Goal: Information Seeking & Learning: Learn about a topic

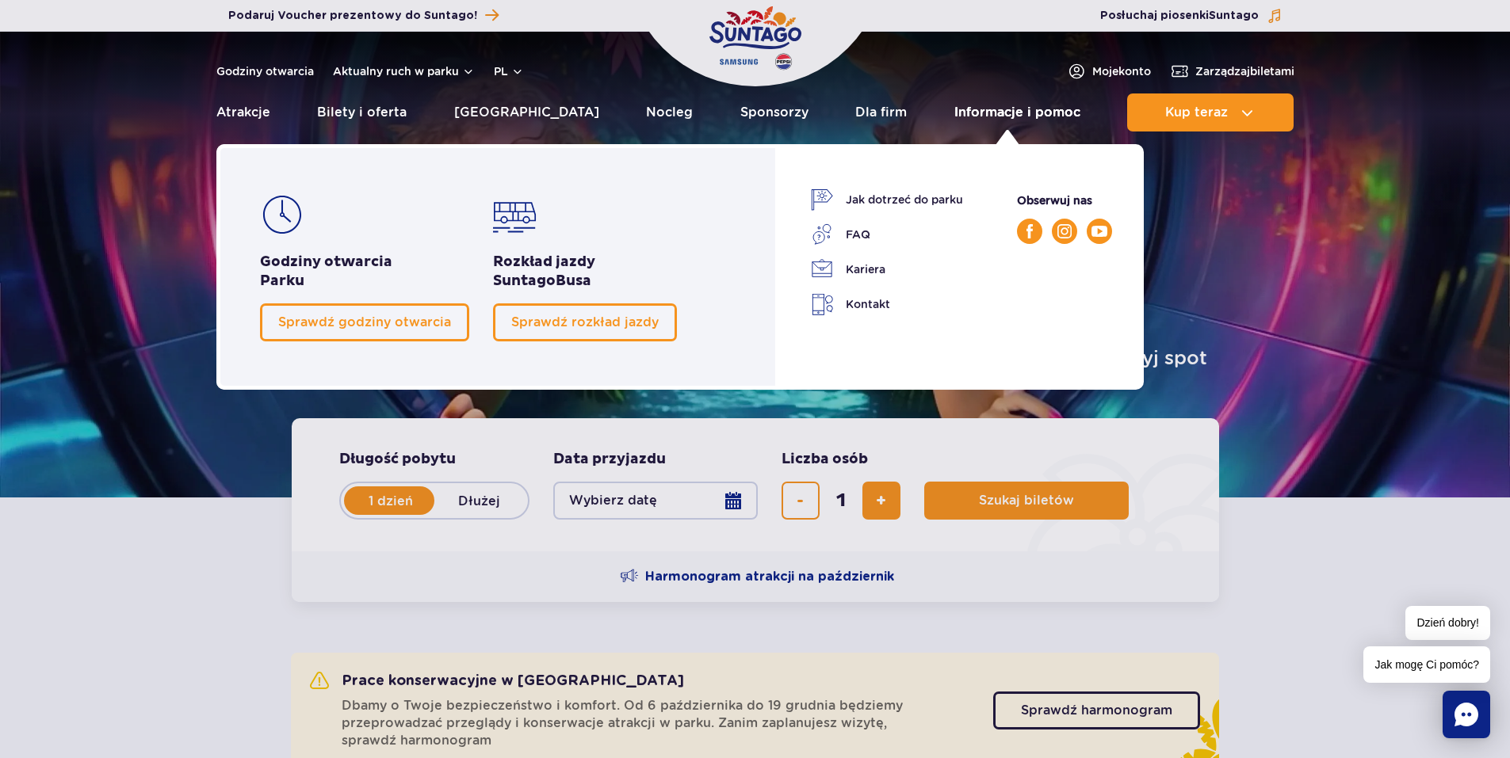
click at [1013, 113] on link "Informacje i pomoc" at bounding box center [1017, 113] width 126 height 38
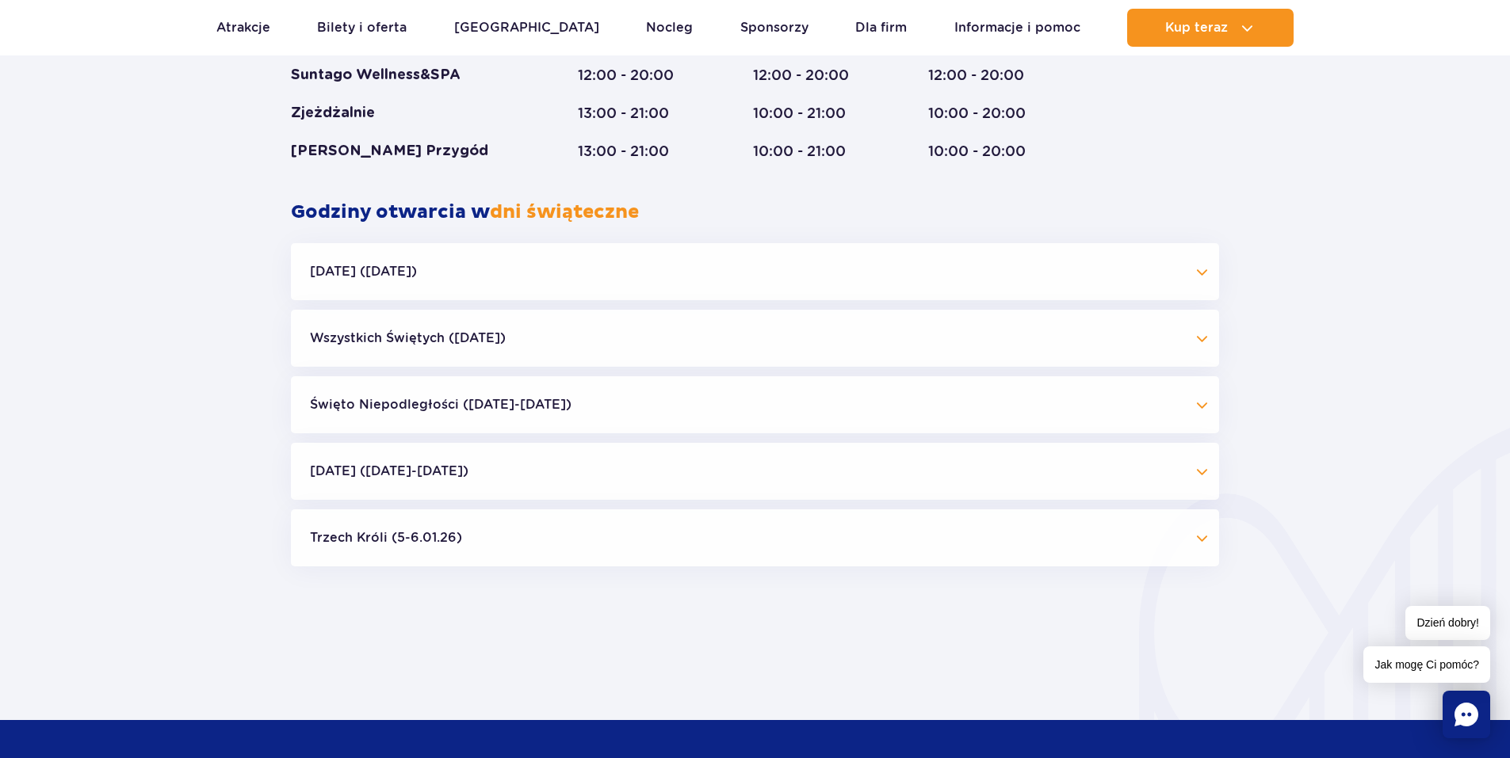
scroll to position [1426, 0]
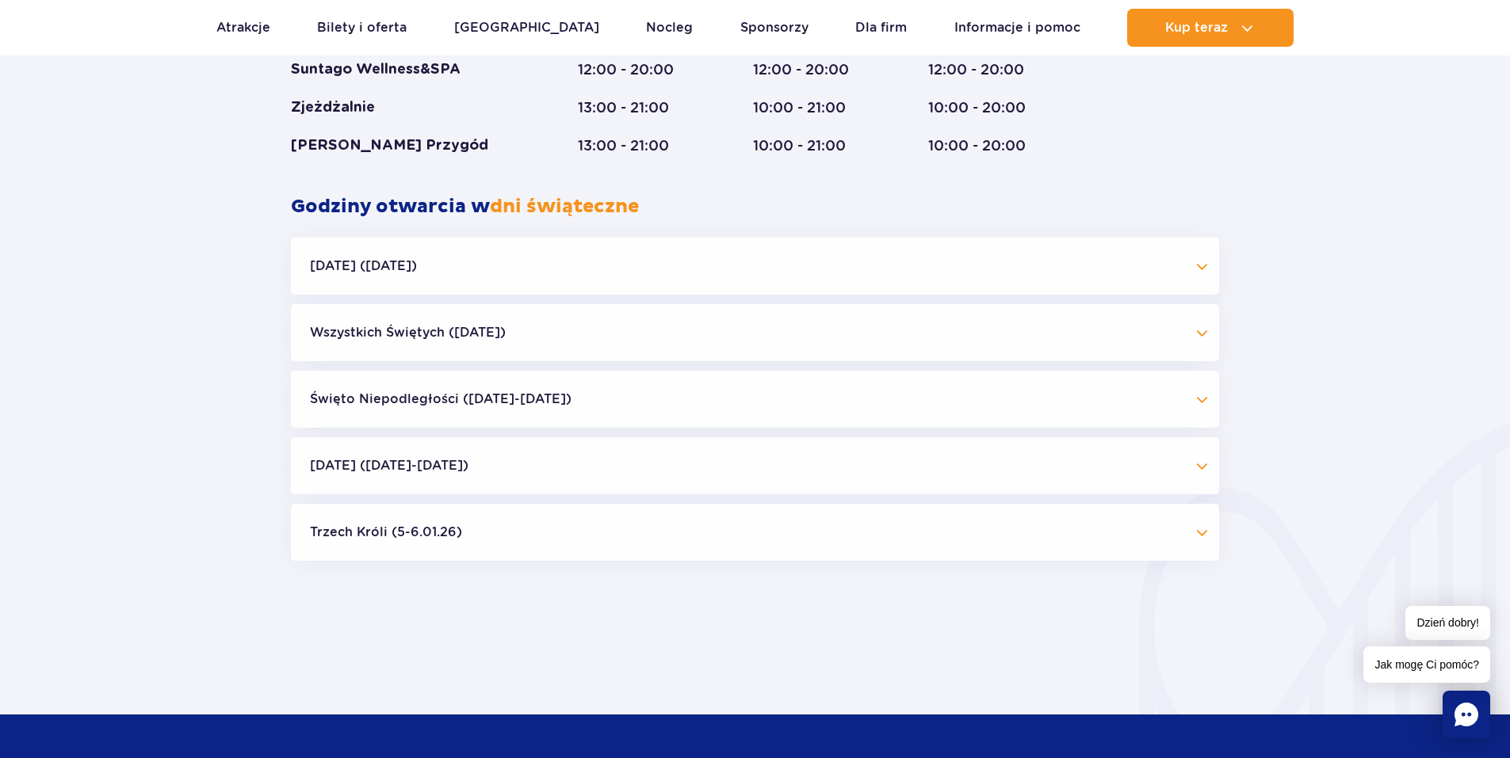
click at [656, 275] on button "Halloween (31.10.25)" at bounding box center [755, 266] width 928 height 57
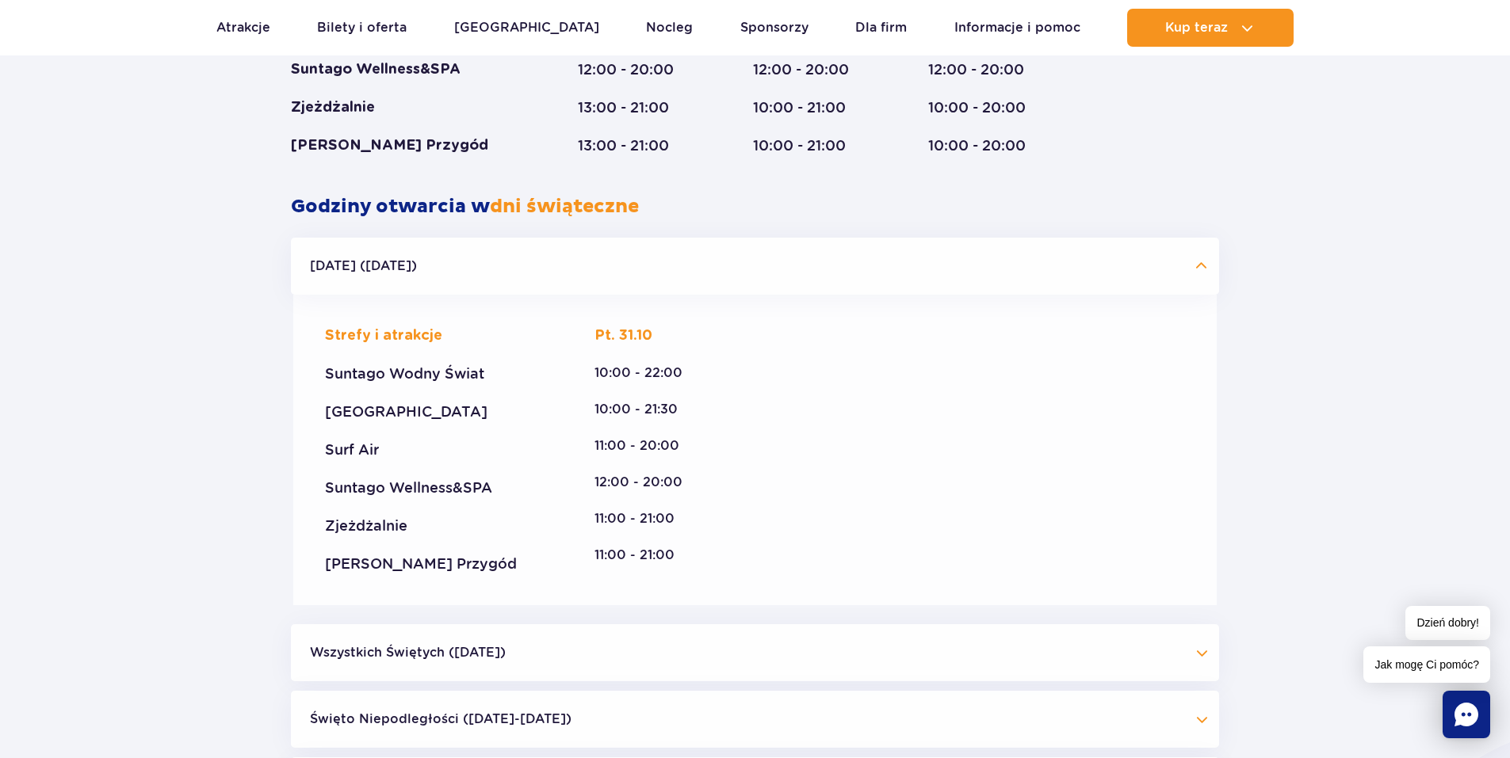
click at [663, 261] on button "Halloween (31.10.25)" at bounding box center [755, 266] width 928 height 57
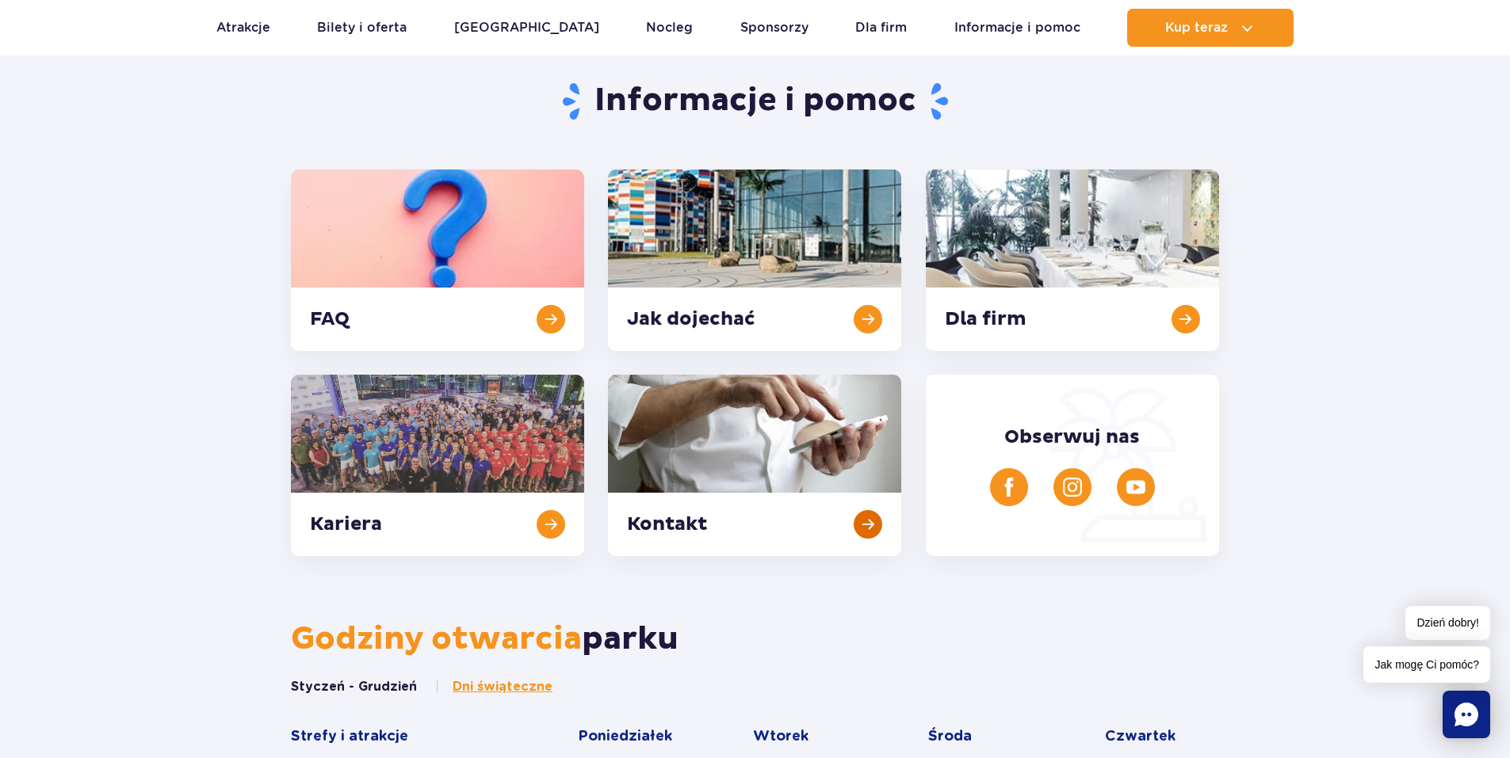
scroll to position [0, 0]
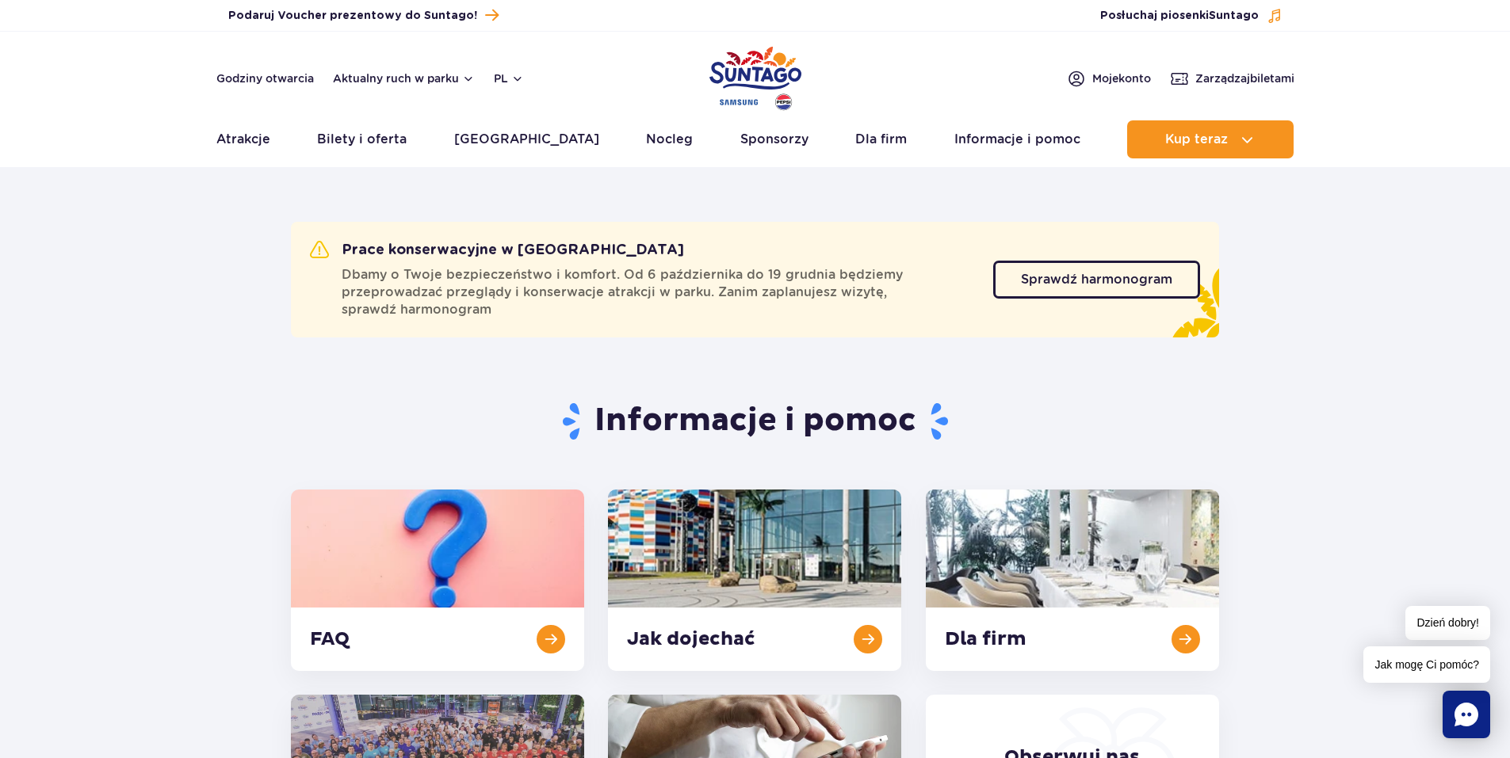
click at [785, 86] on img "Park of Poland" at bounding box center [755, 78] width 92 height 73
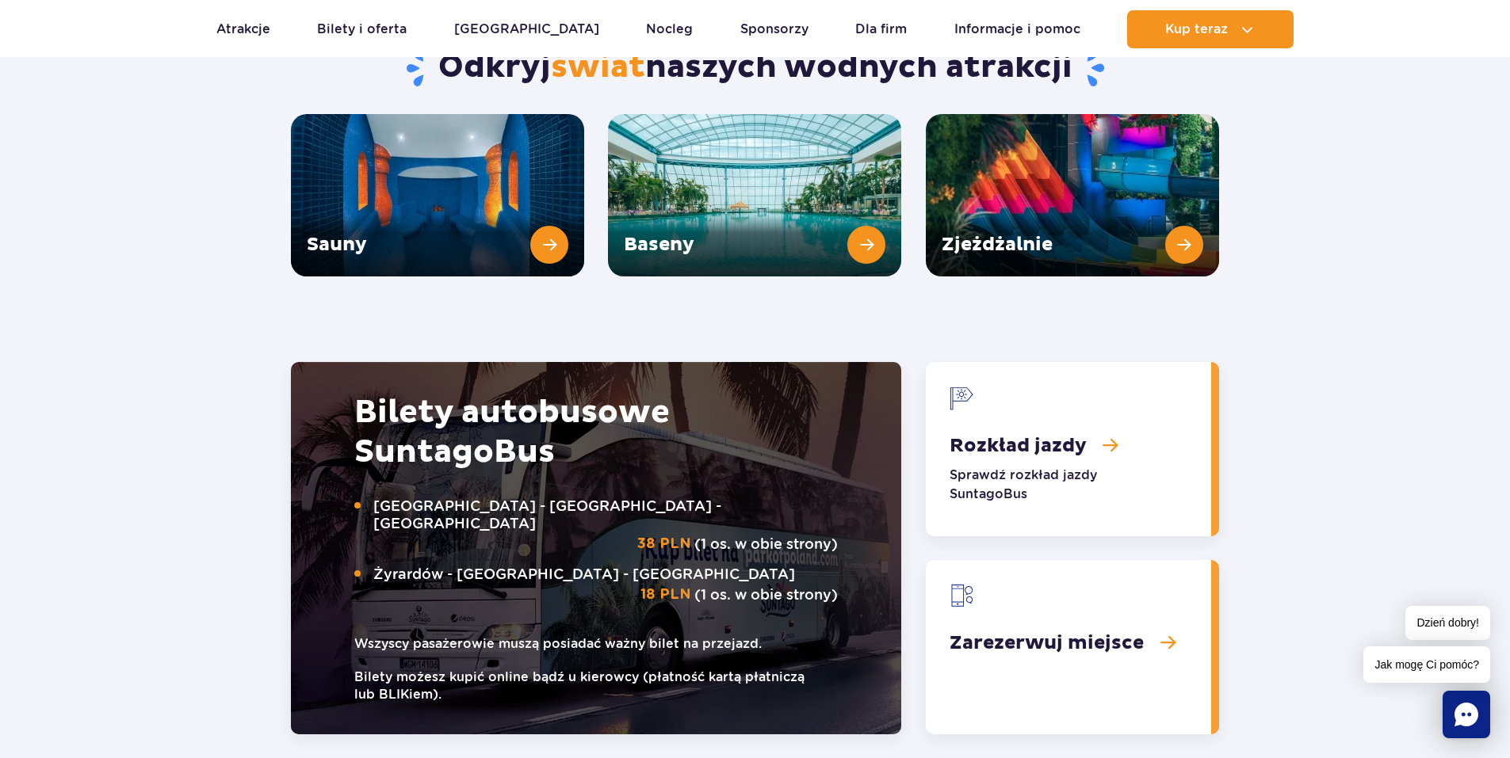
scroll to position [2219, 0]
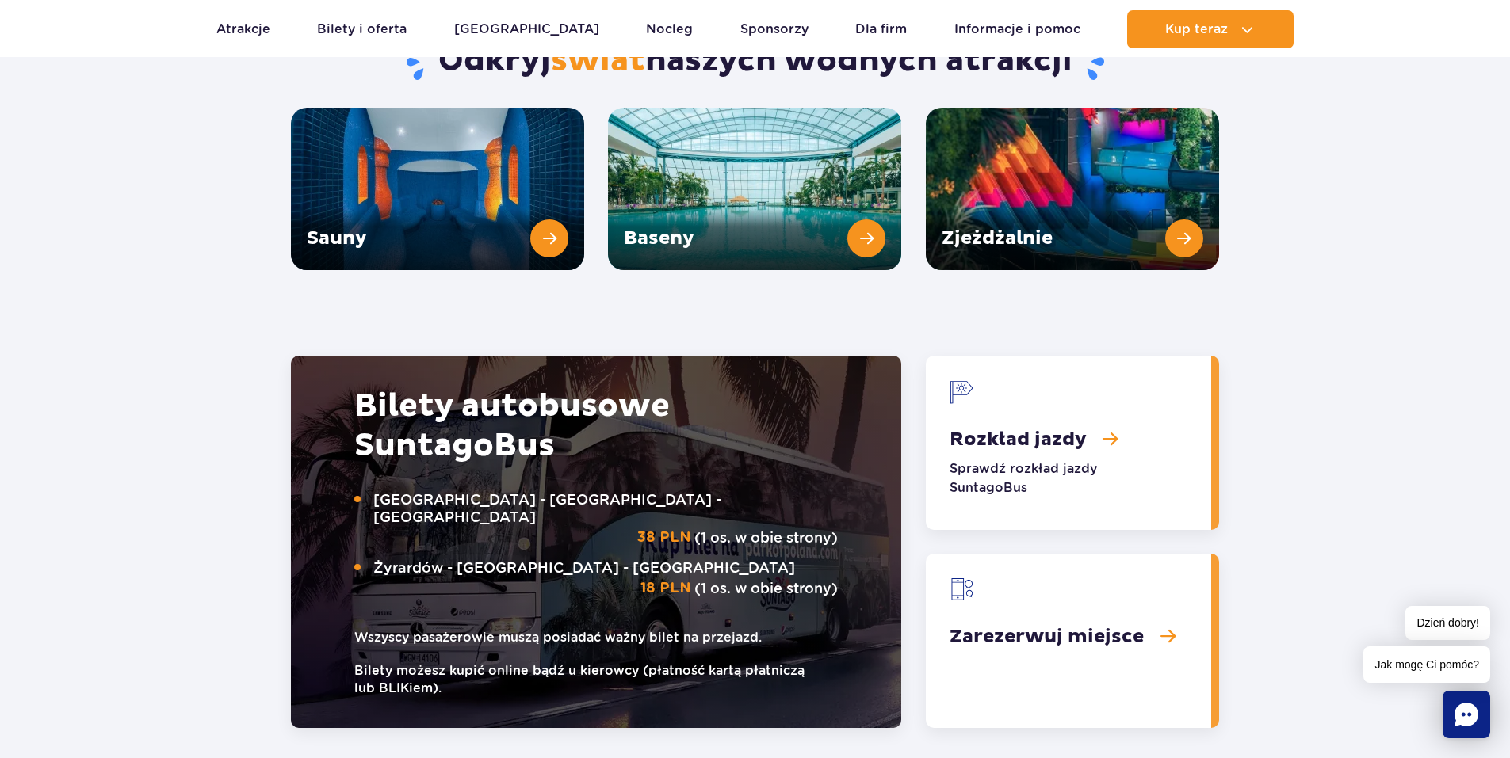
click at [1080, 381] on link "Rozkład jazdy" at bounding box center [1068, 443] width 285 height 174
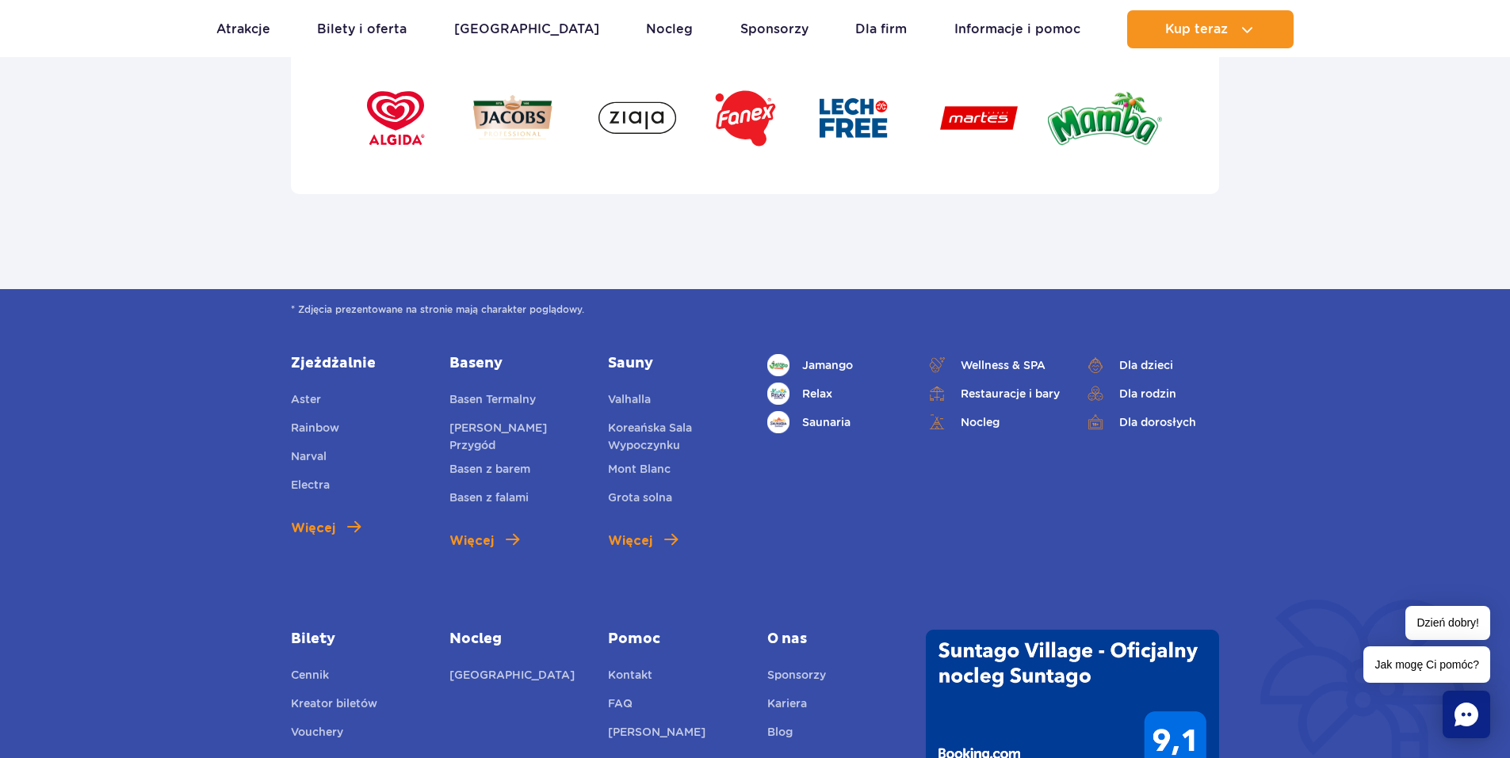
scroll to position [5468, 0]
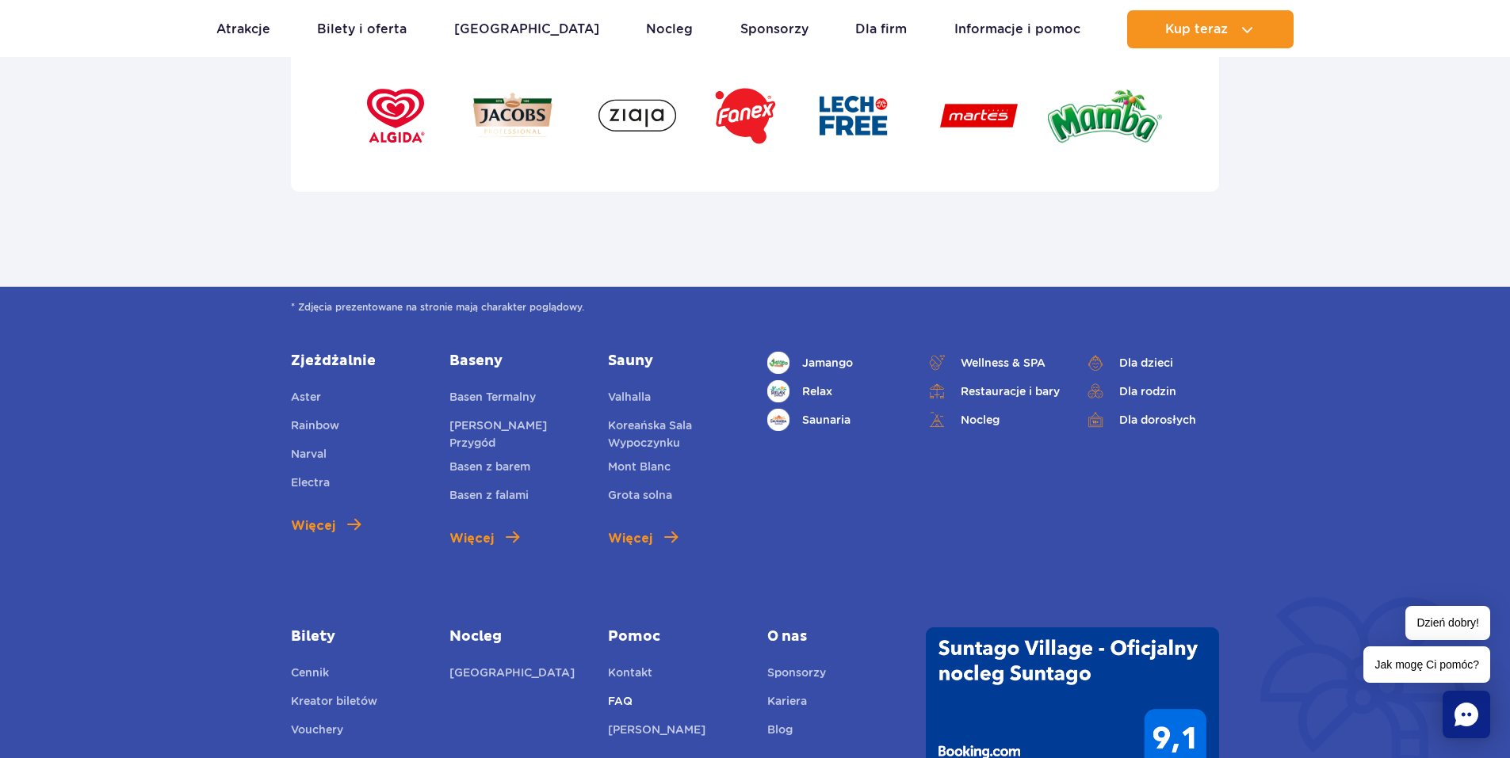
click at [628, 693] on link "FAQ" at bounding box center [620, 704] width 25 height 22
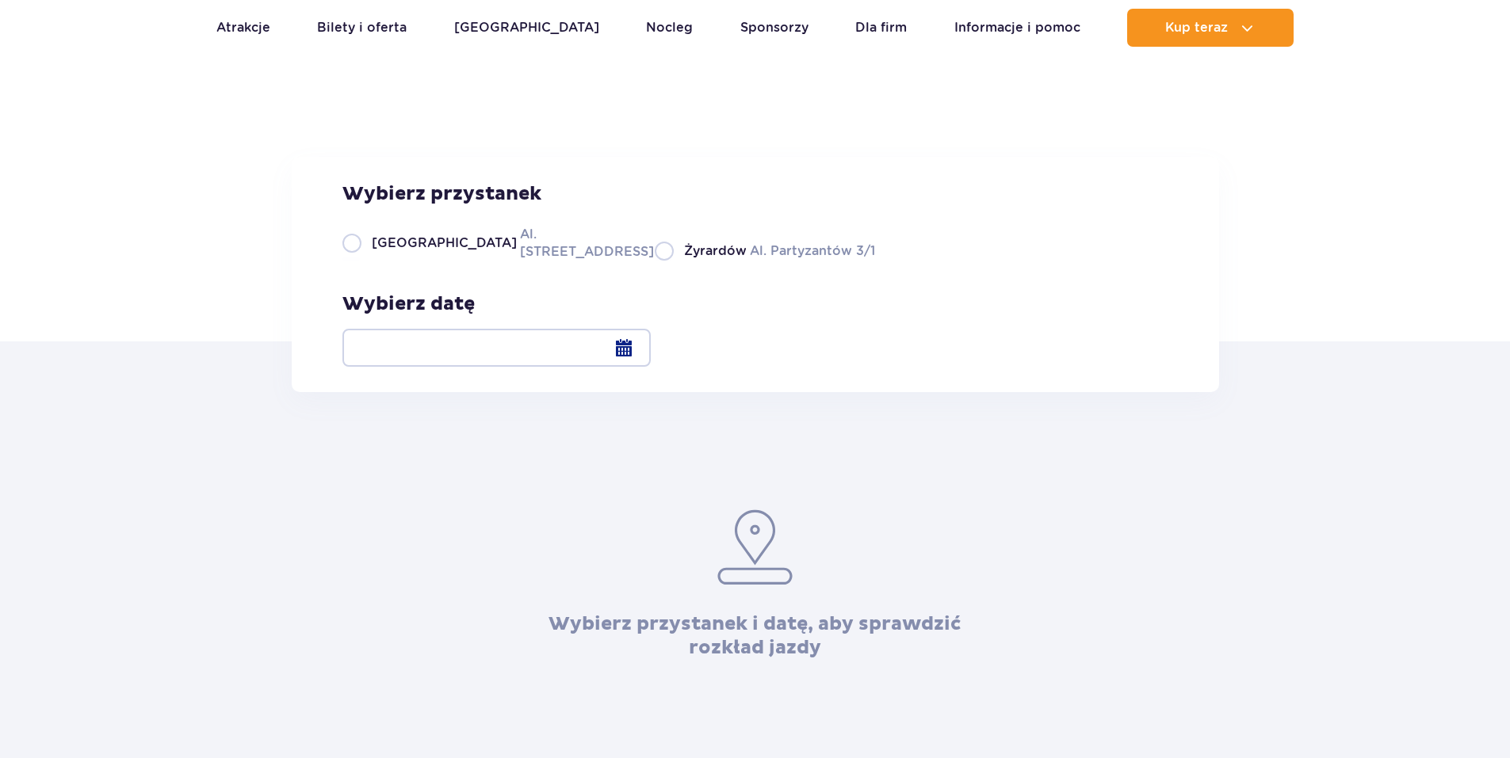
scroll to position [79, 0]
click at [362, 259] on label "Warszawa Al. Jerozolimskie 56" at bounding box center [488, 241] width 293 height 36
click at [360, 259] on input "Warszawa Al. Jerozolimskie 56" at bounding box center [350, 257] width 17 height 3
radio input "true"
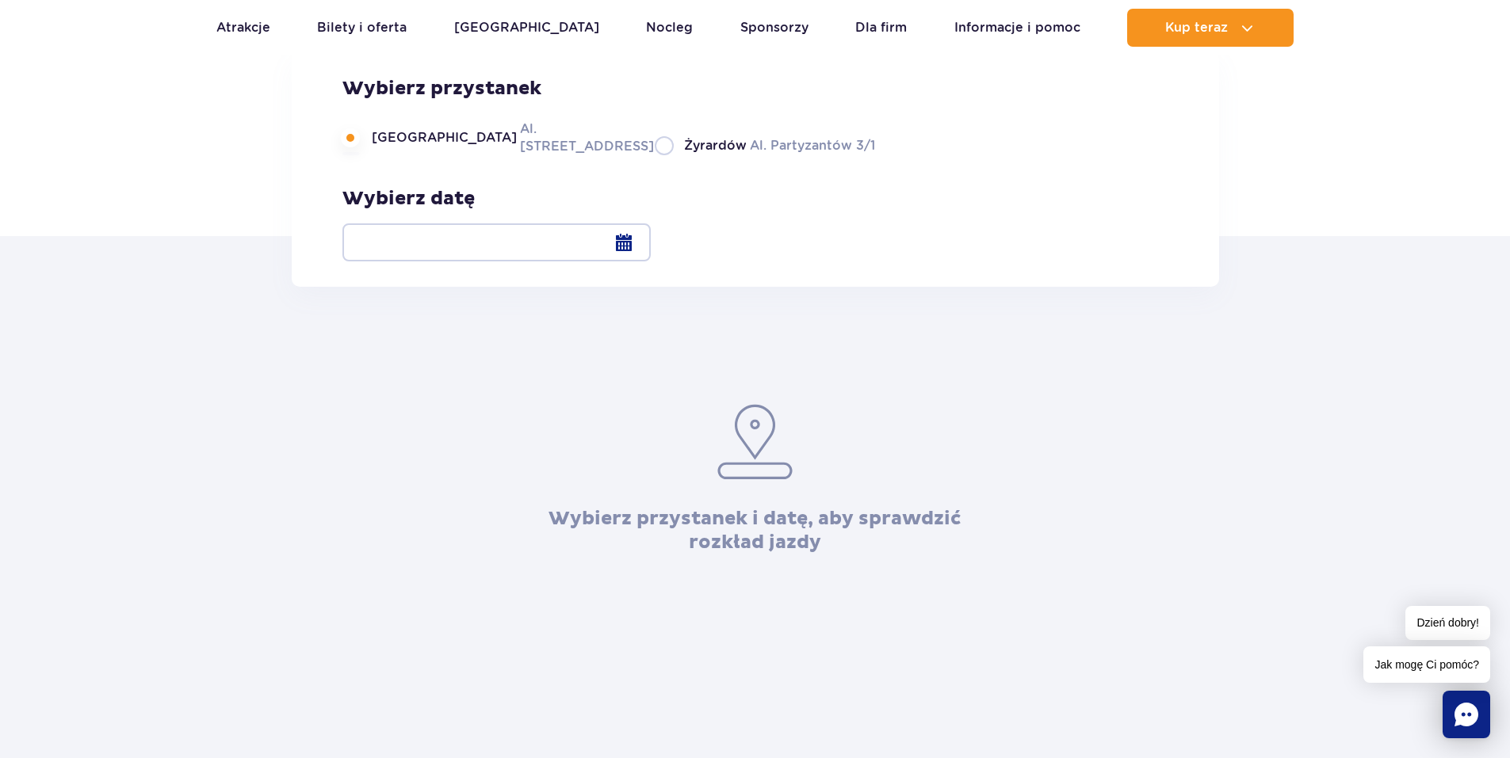
scroll to position [238, 0]
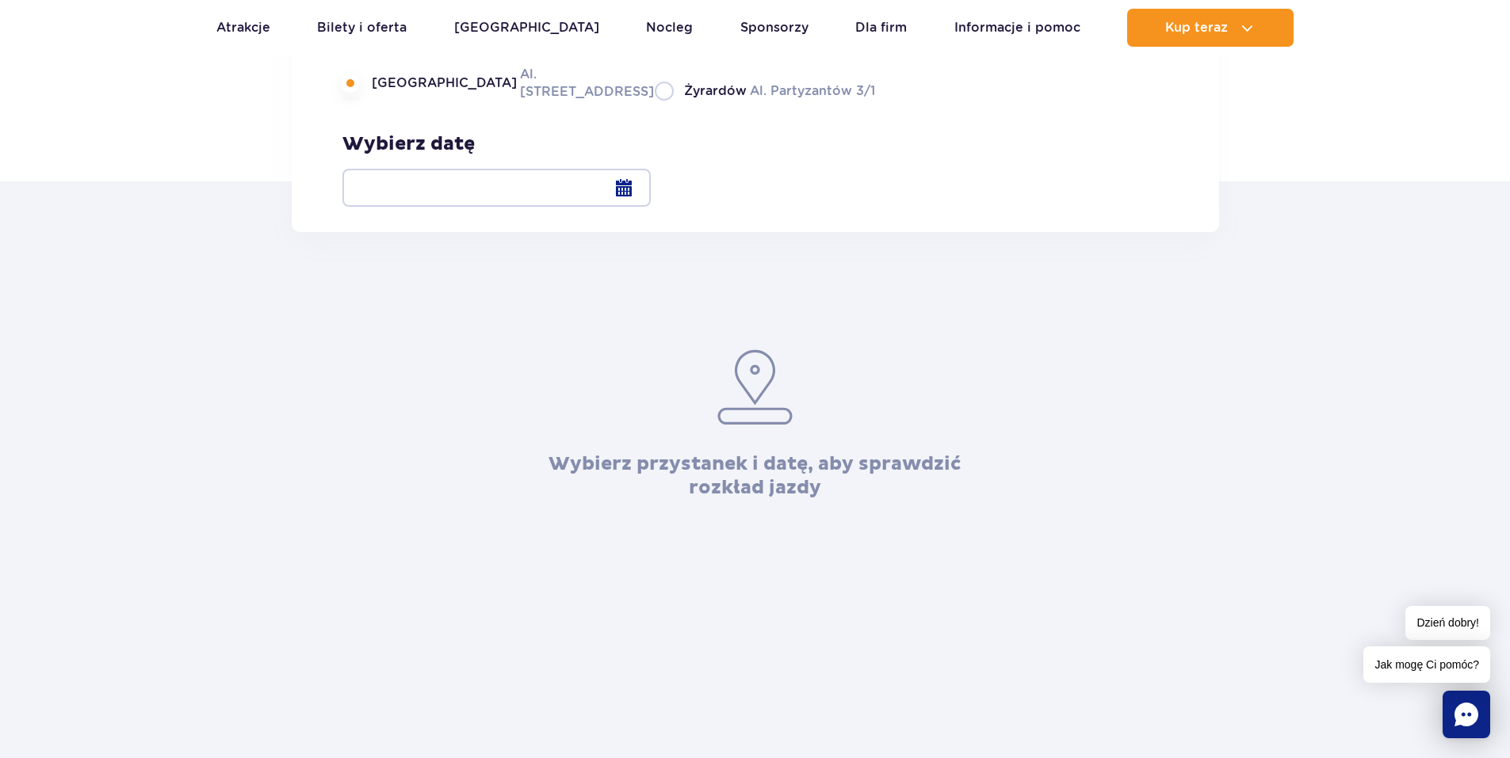
click at [651, 180] on div at bounding box center [496, 188] width 308 height 38
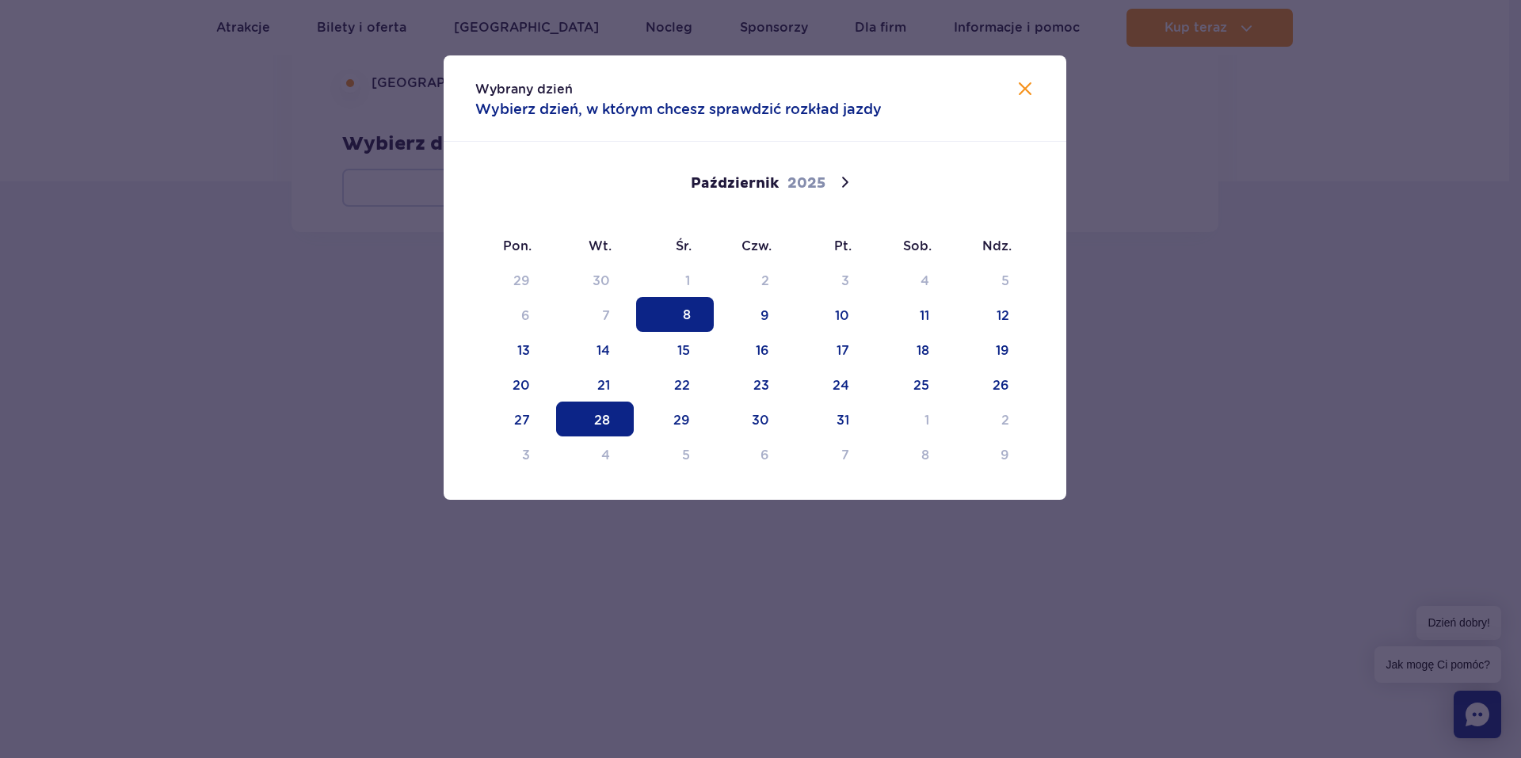
click at [604, 411] on span "28" at bounding box center [595, 419] width 78 height 35
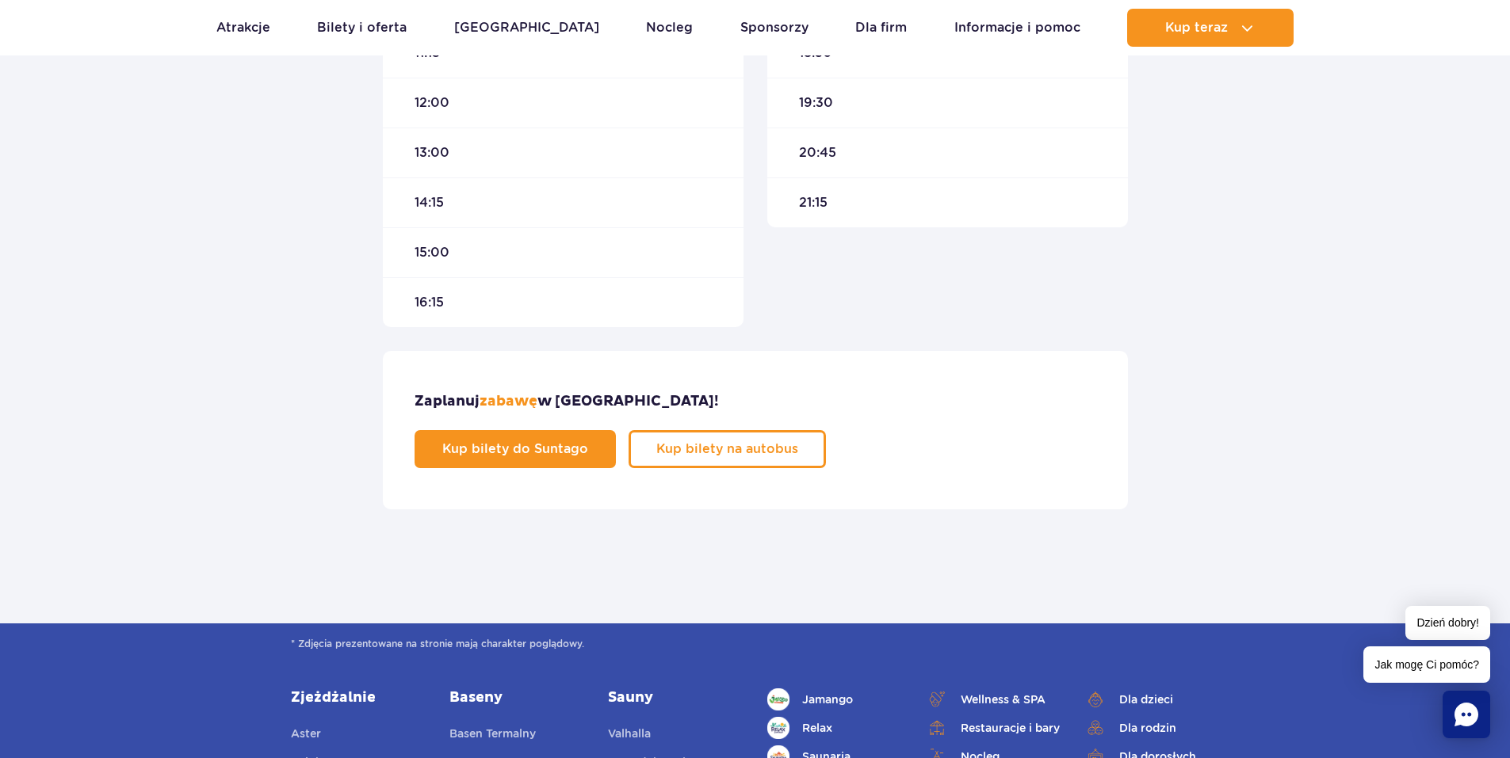
scroll to position [872, 0]
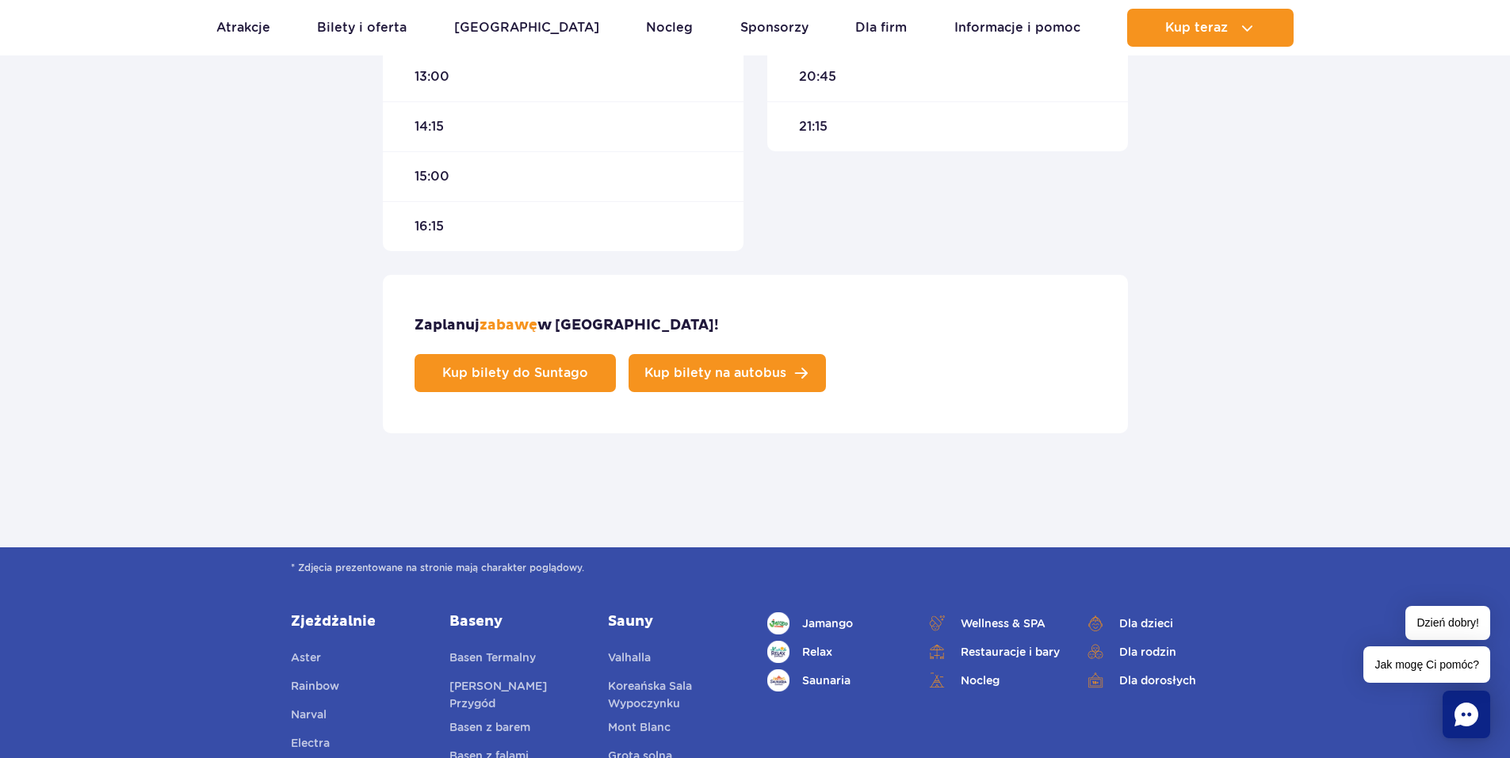
click at [786, 367] on span "Kup bilety na autobus" at bounding box center [715, 373] width 142 height 13
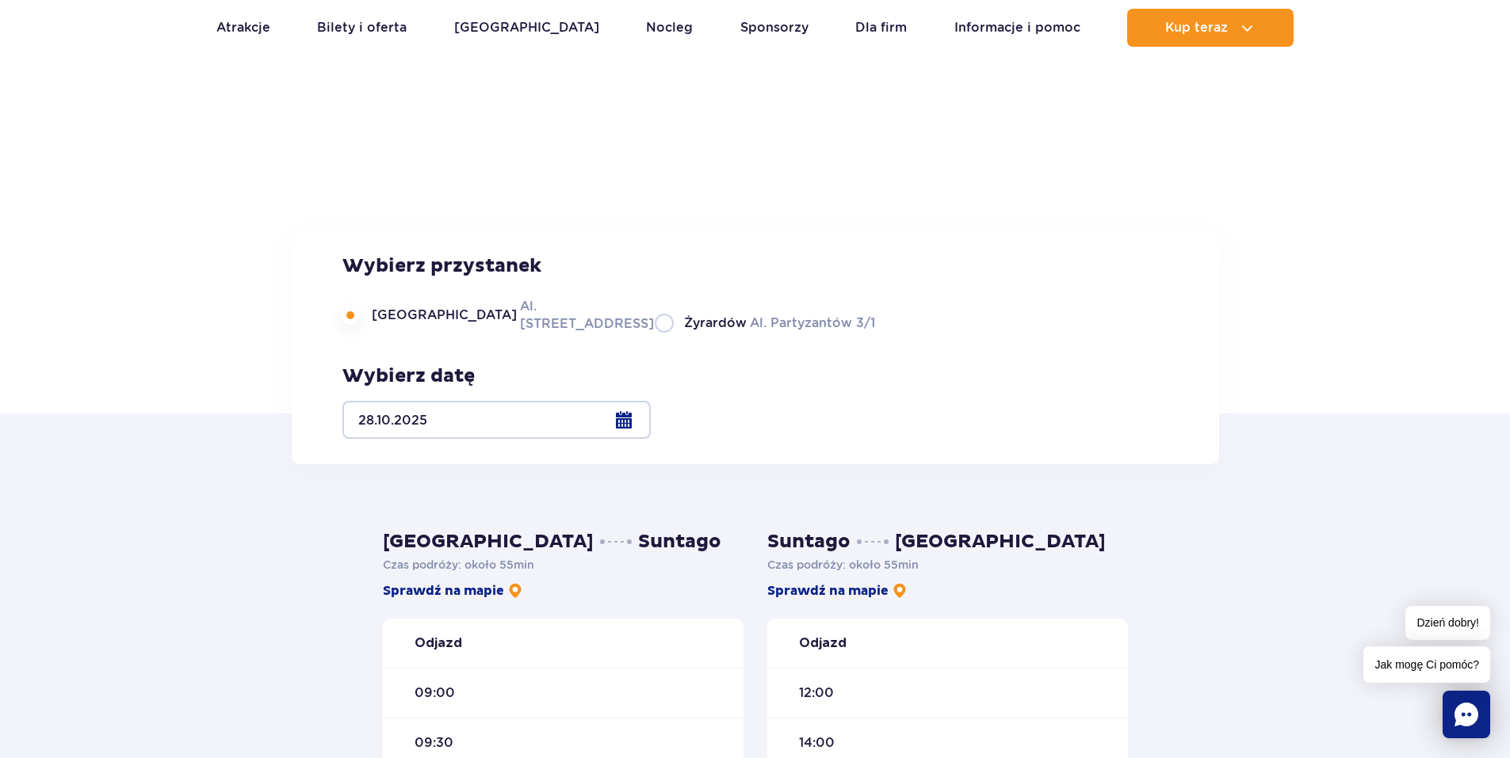
scroll to position [0, 0]
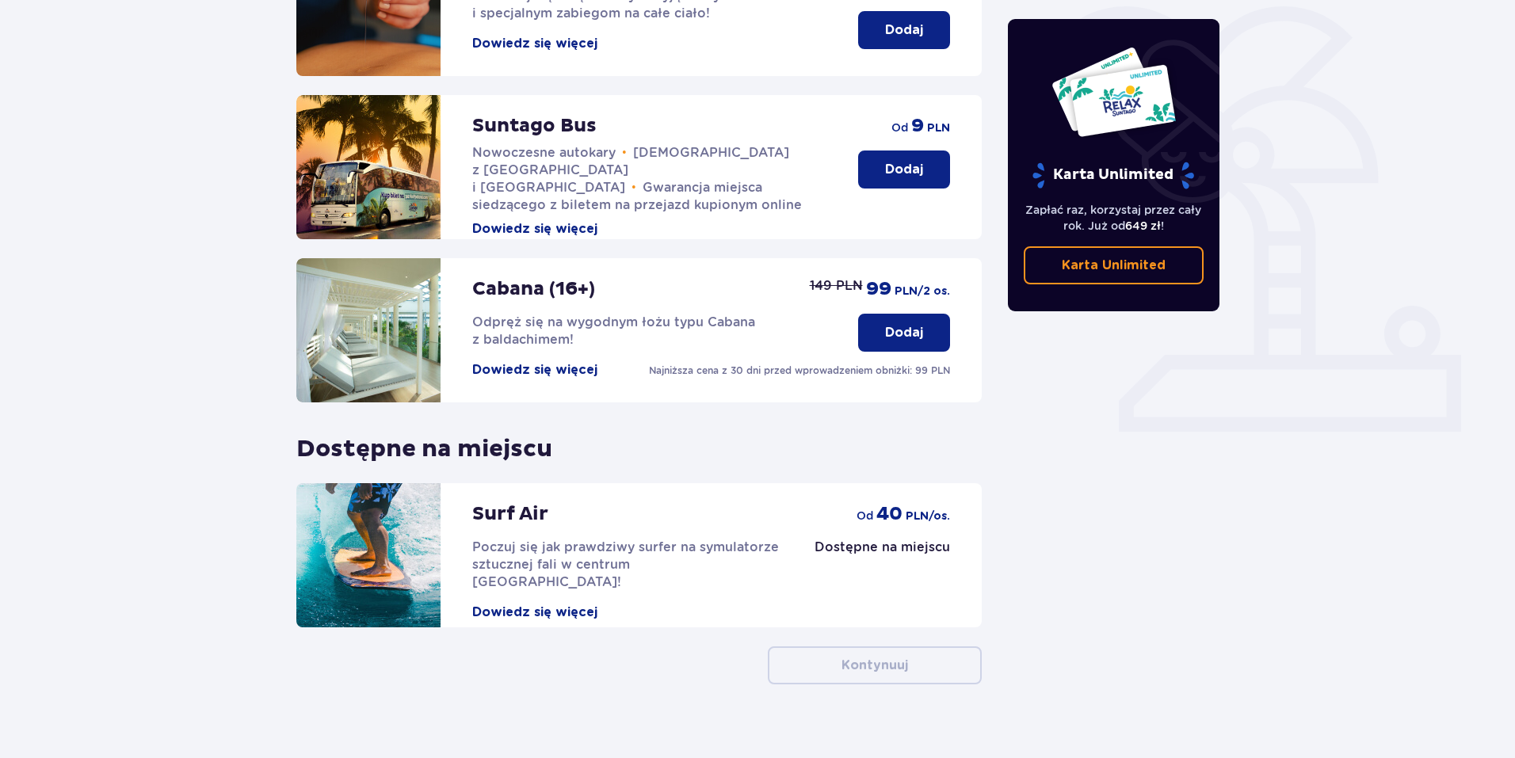
scroll to position [392, 0]
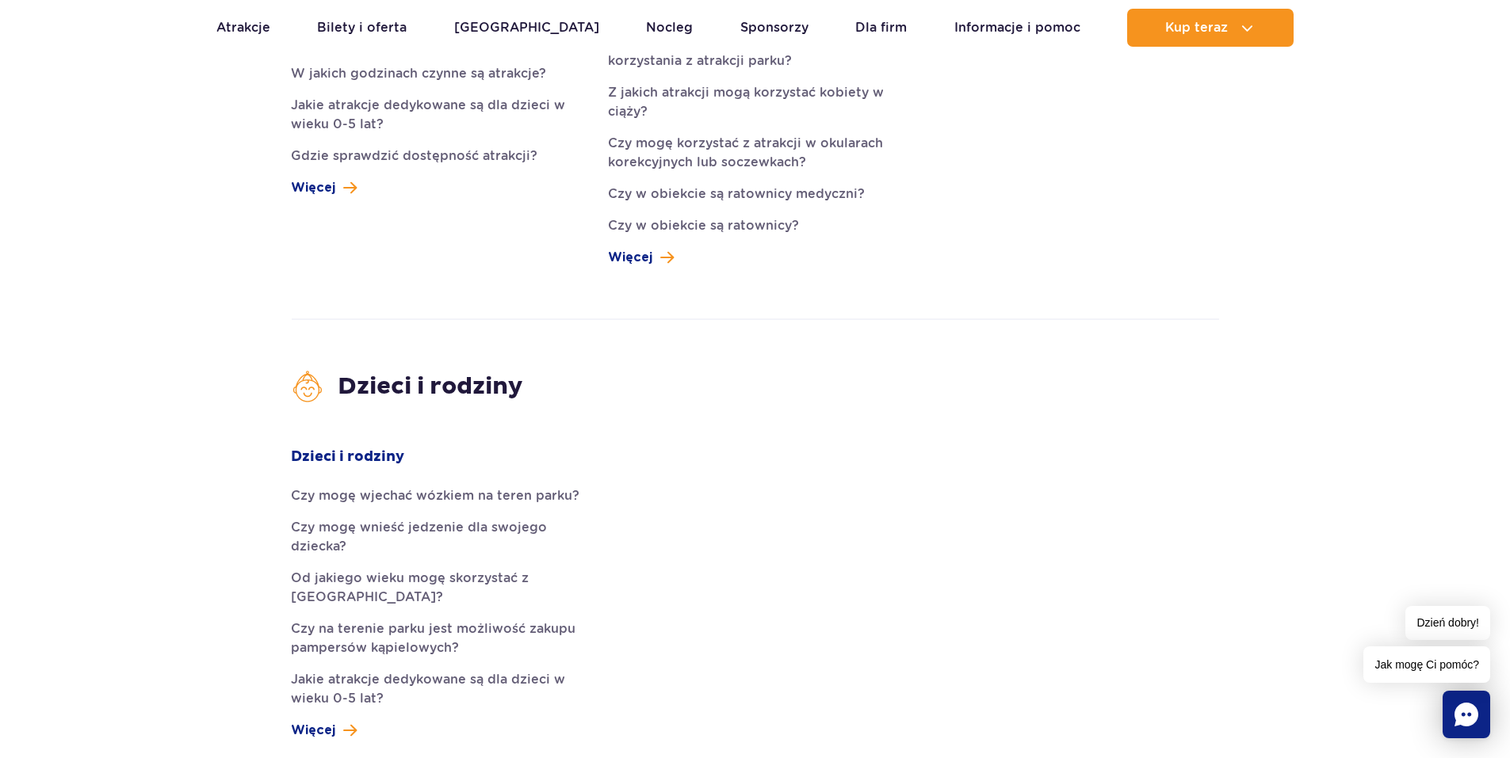
scroll to position [2298, 0]
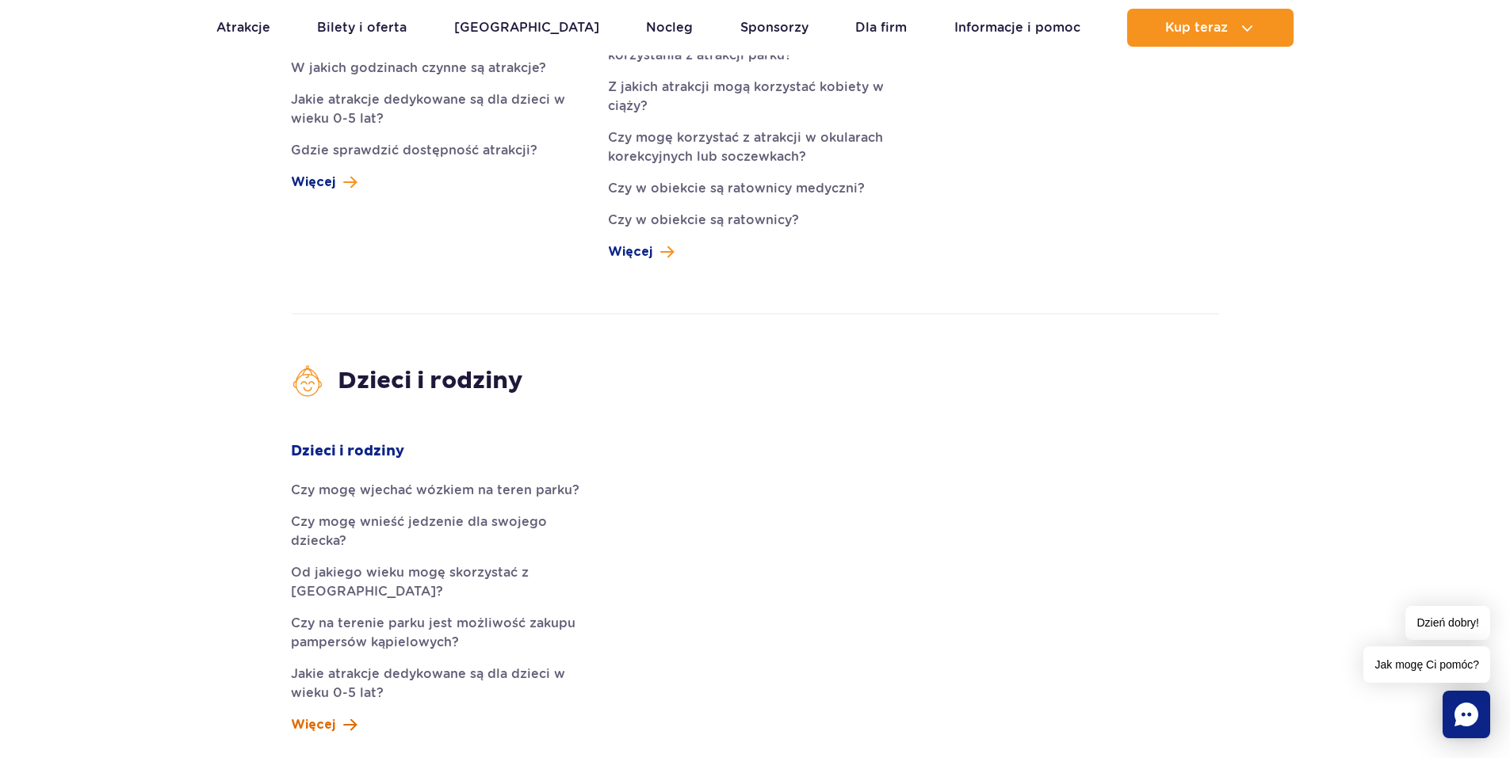
click at [333, 716] on span "Więcej" at bounding box center [313, 725] width 44 height 19
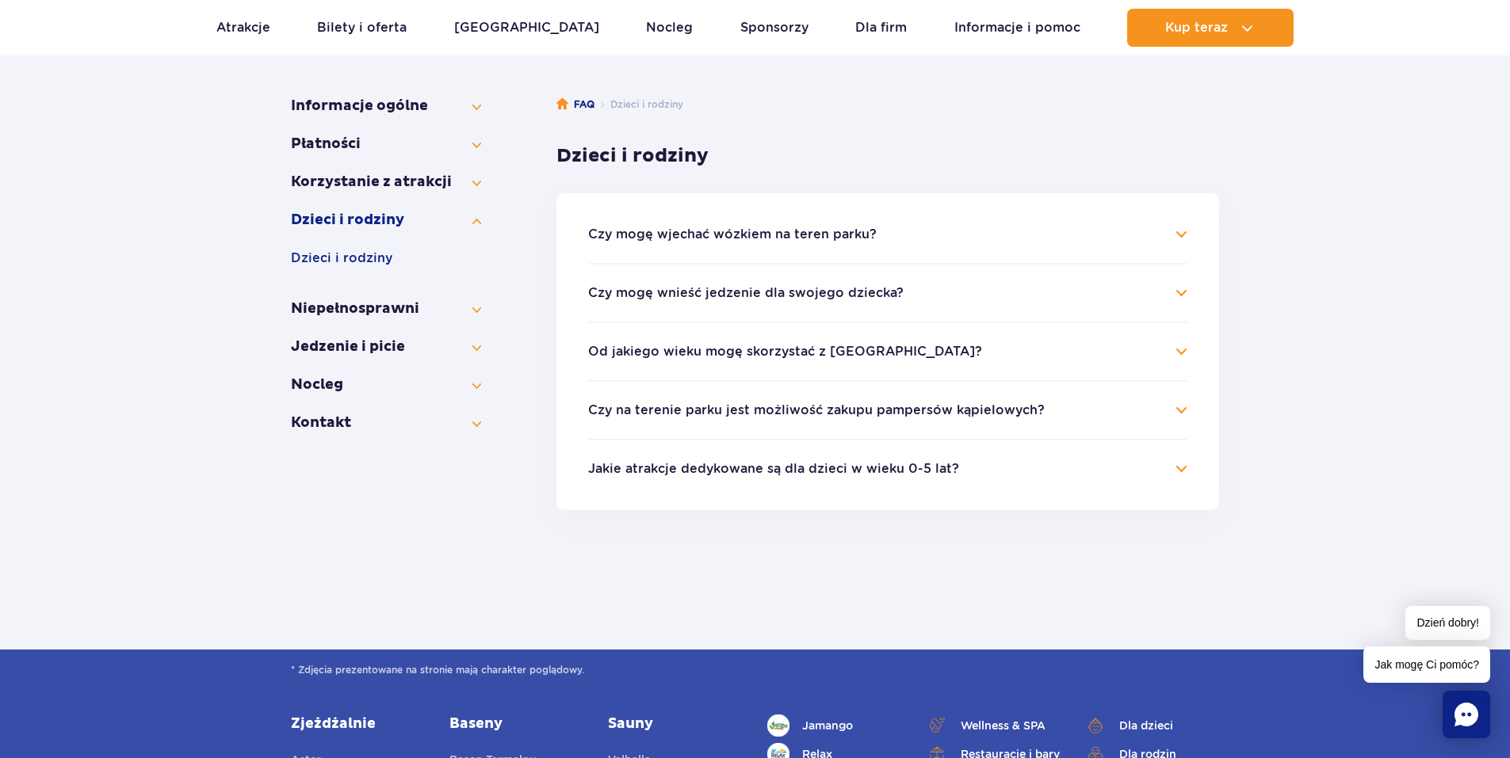
click at [845, 300] on button "Czy mogę wnieść jedzenie dla swojego dziecka?" at bounding box center [745, 293] width 315 height 14
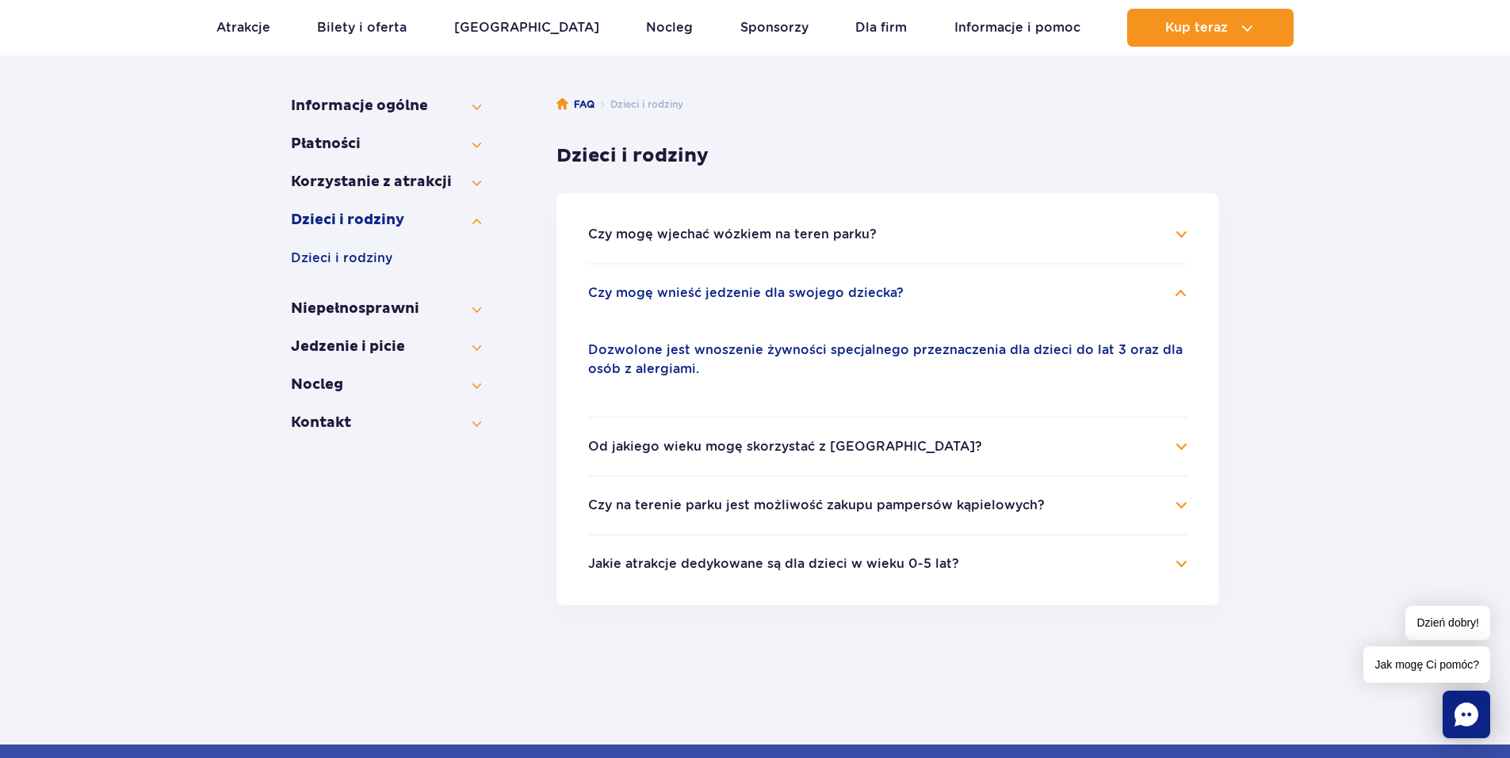
click at [868, 294] on button "Czy mogę wnieść jedzenie dla swojego dziecka?" at bounding box center [745, 293] width 315 height 14
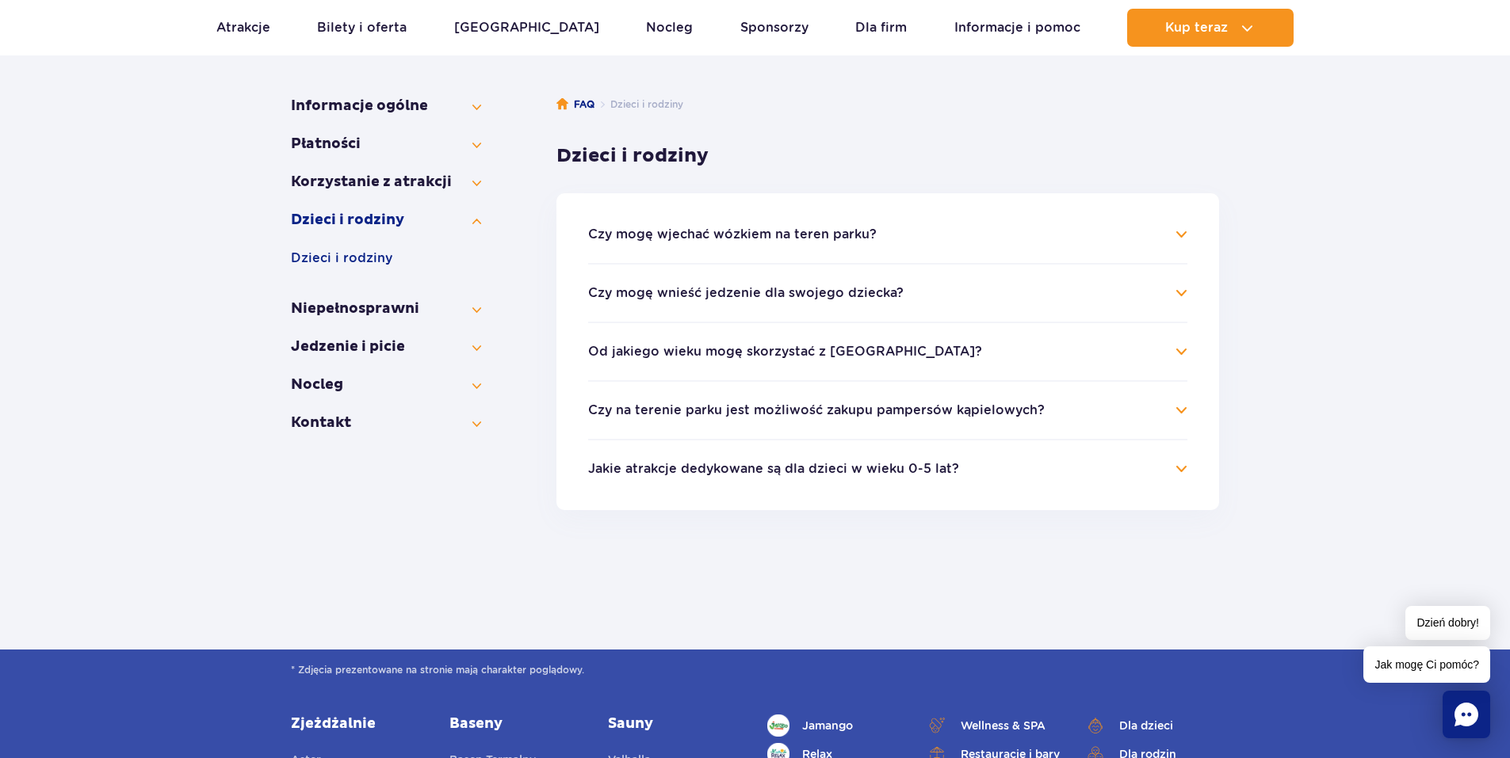
click at [842, 352] on button "Od jakiego wieku mogę skorzystać z [GEOGRAPHIC_DATA]?" at bounding box center [785, 352] width 394 height 14
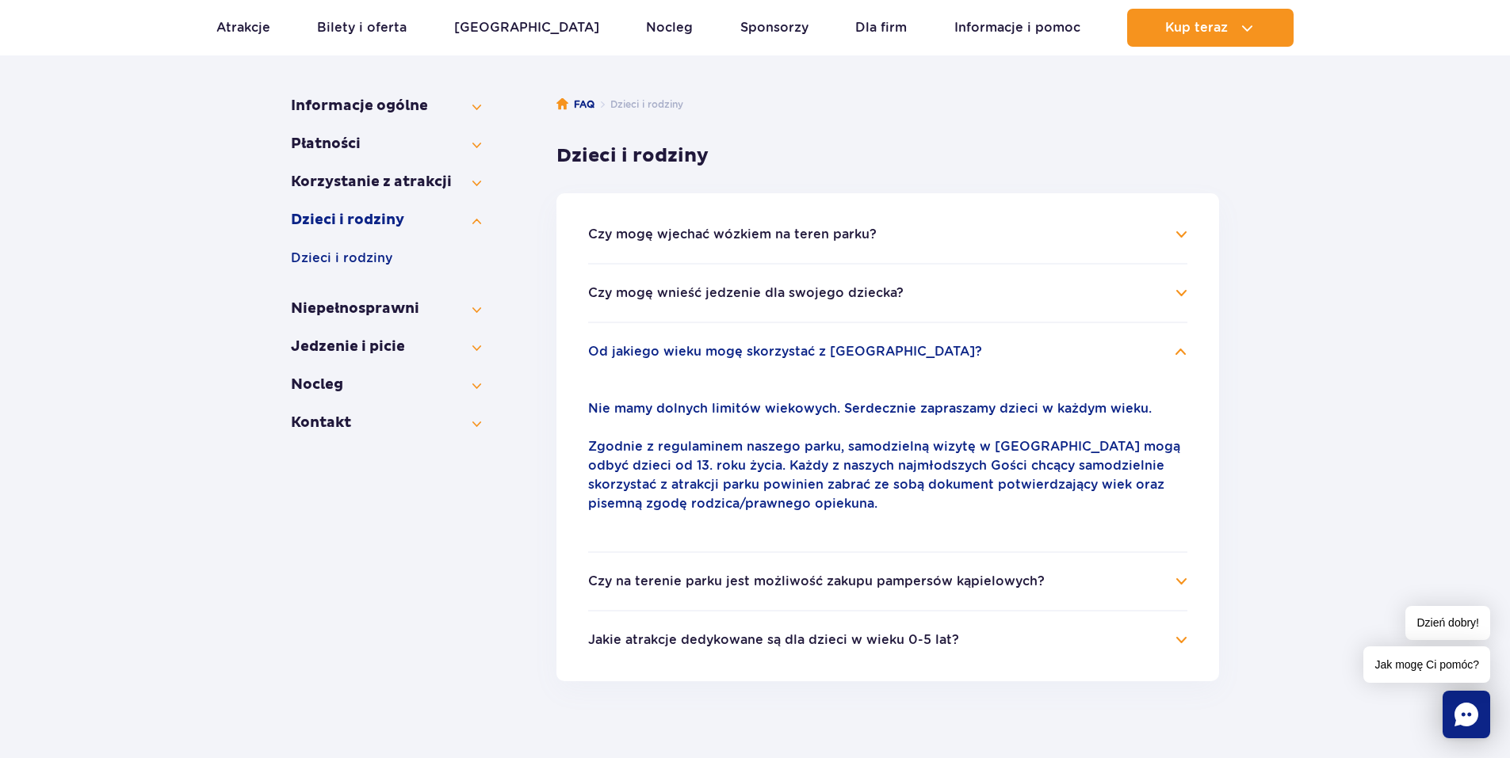
click at [1471, 713] on icon "Chat" at bounding box center [1466, 715] width 24 height 24
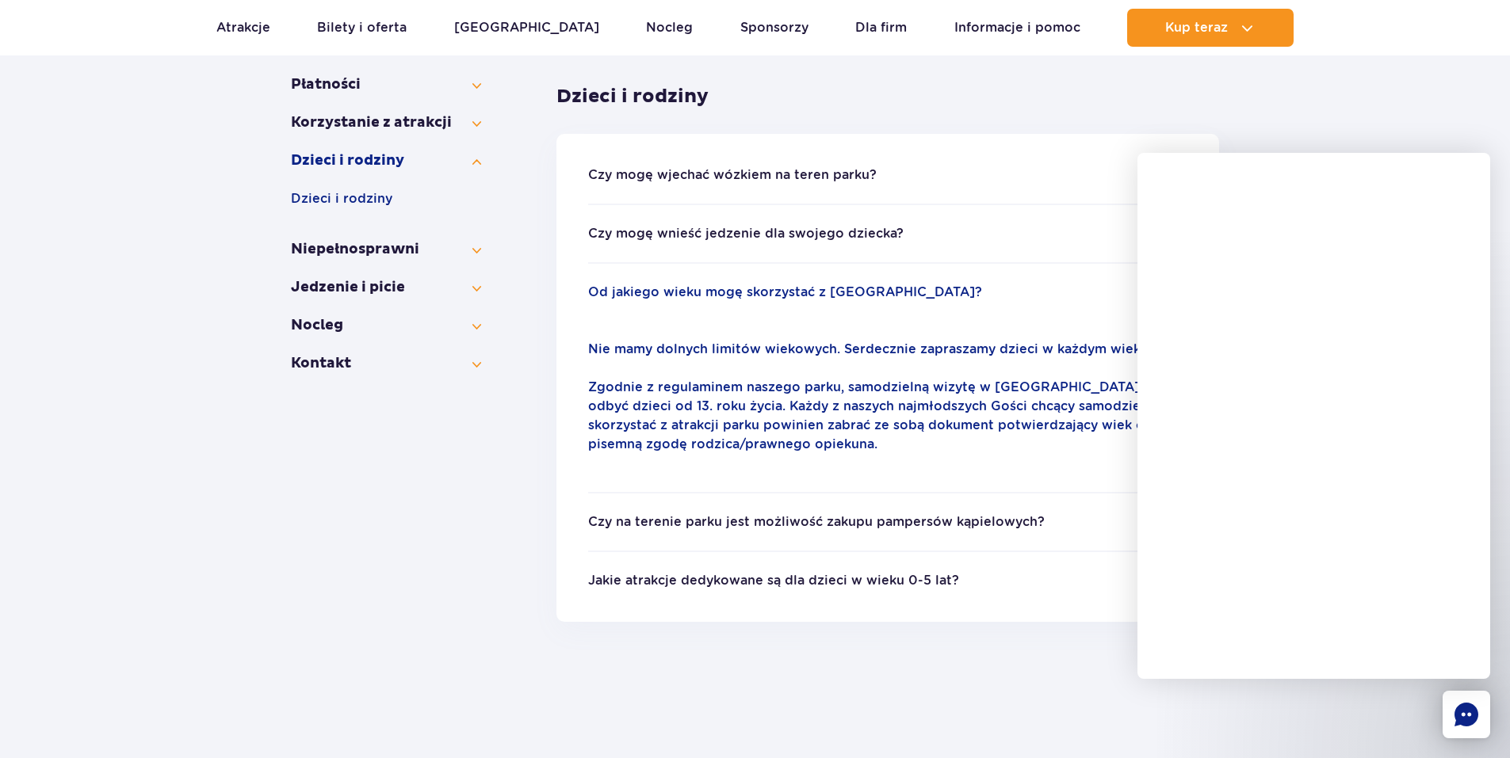
scroll to position [317, 0]
